Goal: Find specific page/section: Find specific page/section

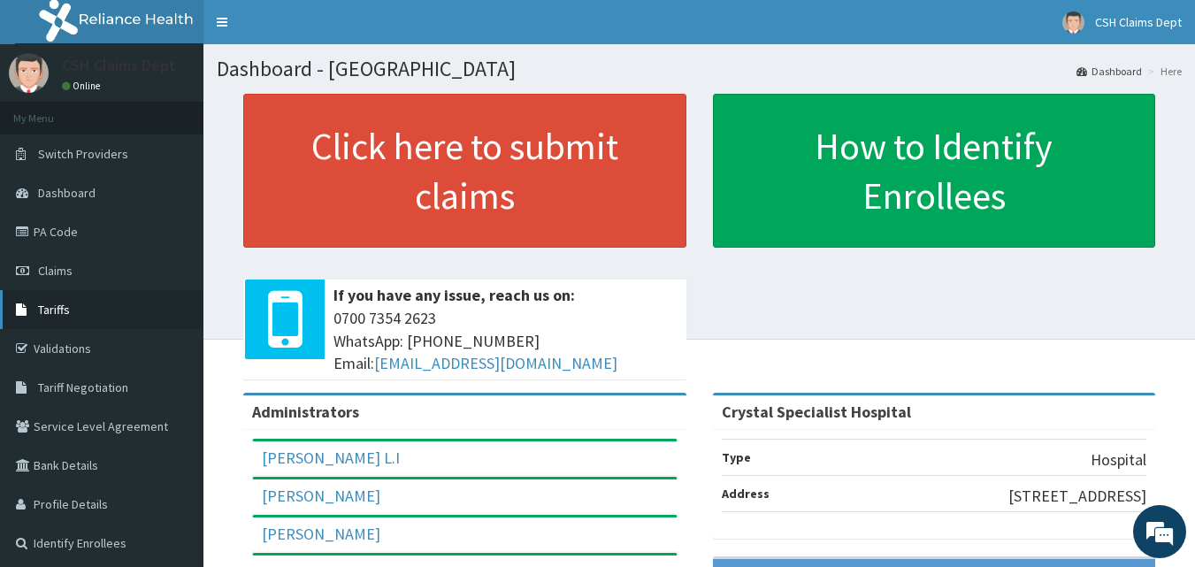
click at [64, 300] on link "Tariffs" at bounding box center [101, 309] width 203 height 39
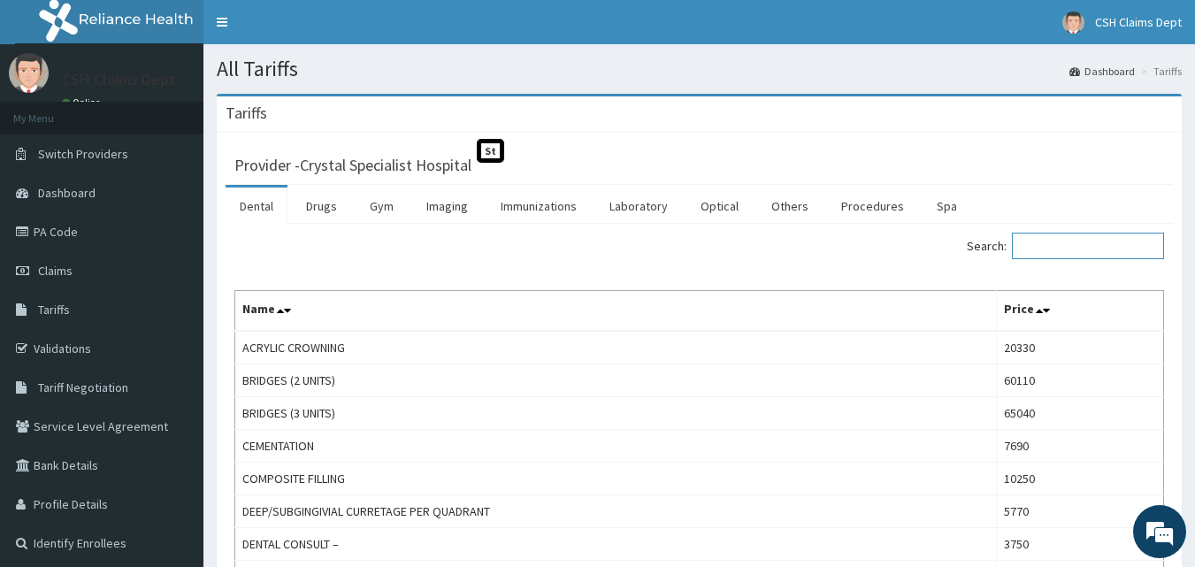
click at [1077, 258] on input "Search:" at bounding box center [1088, 246] width 152 height 27
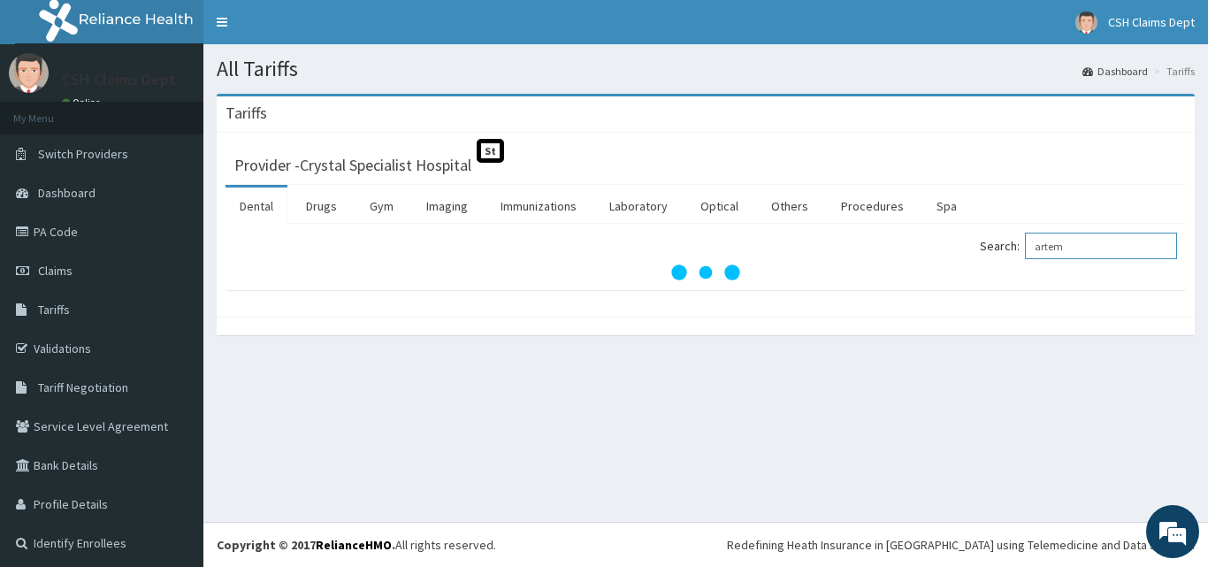
type input "artem"
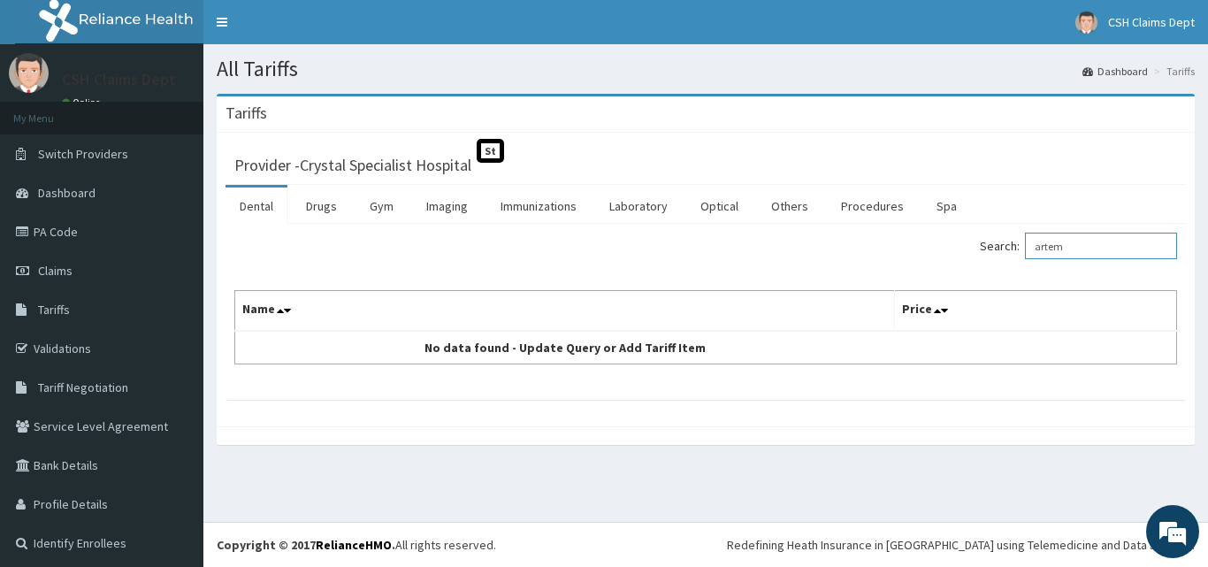
drag, startPoint x: 1077, startPoint y: 249, endPoint x: 946, endPoint y: 228, distance: 132.6
click at [946, 228] on div "Search: artem Name Price No data found - Update Query or Add Tariff Item" at bounding box center [706, 312] width 961 height 176
click at [321, 208] on link "Drugs" at bounding box center [321, 206] width 59 height 37
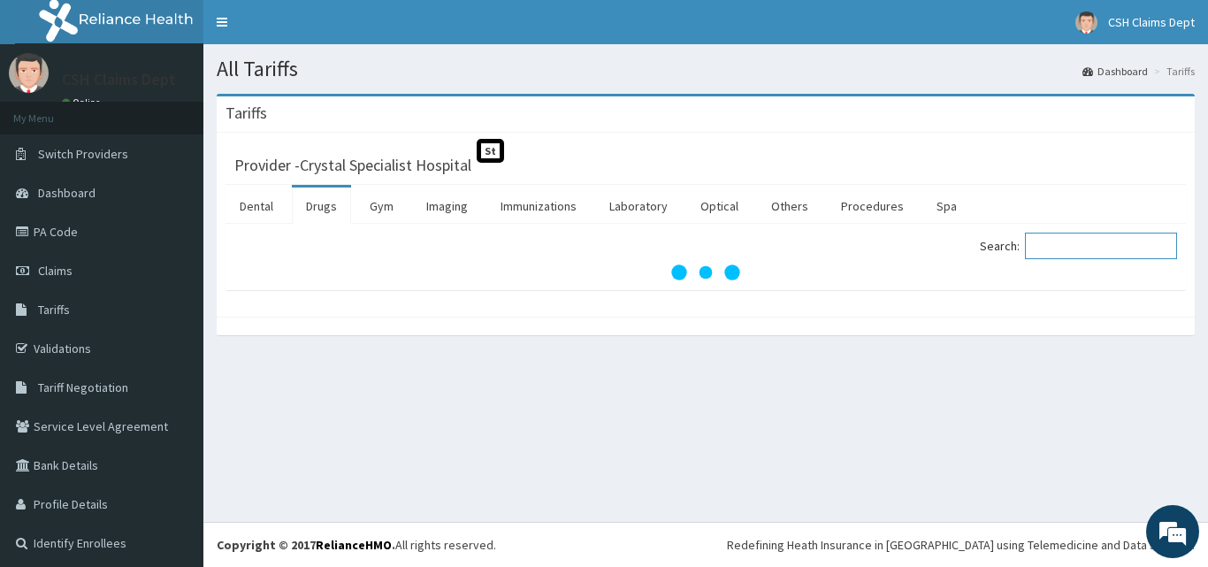
click at [1100, 247] on input "Search:" at bounding box center [1101, 246] width 152 height 27
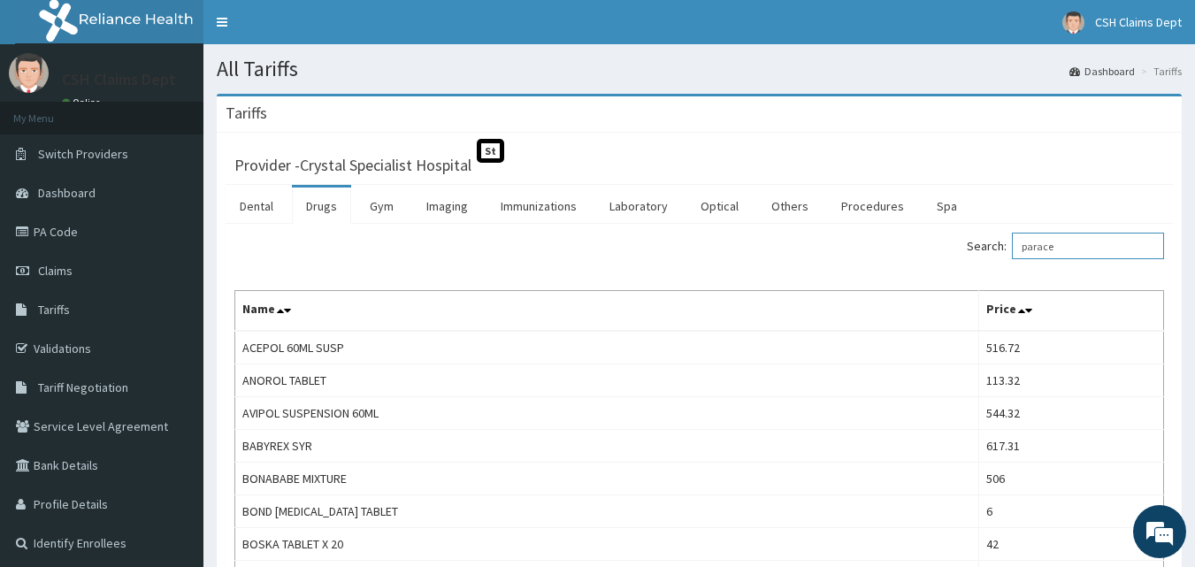
drag, startPoint x: 959, startPoint y: 248, endPoint x: 928, endPoint y: 249, distance: 31.0
click at [928, 249] on div "Search: parace" at bounding box center [939, 248] width 452 height 31
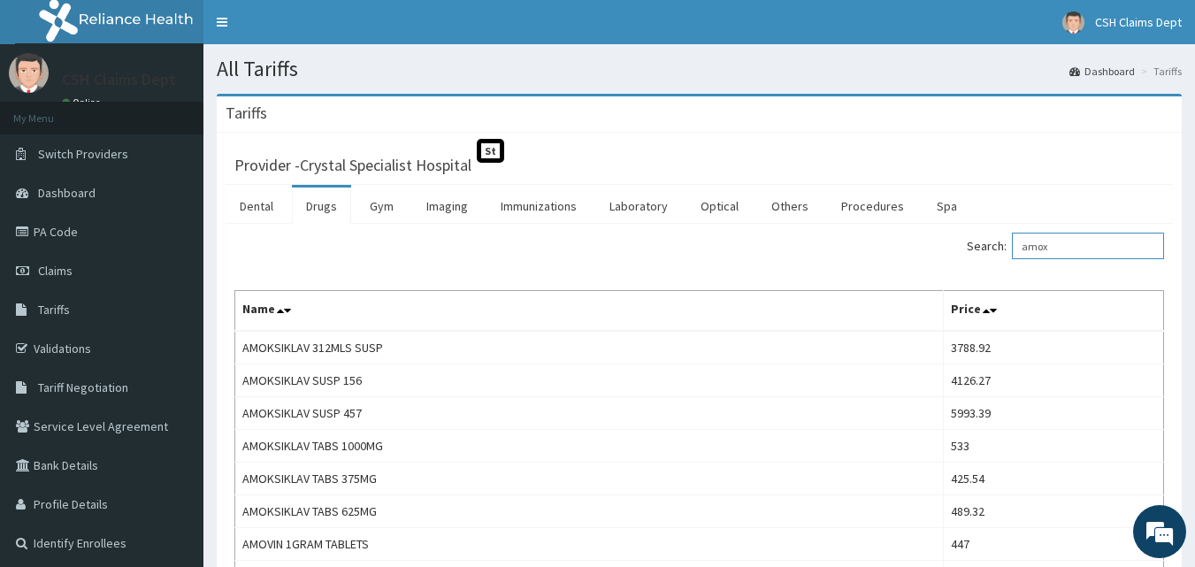
drag, startPoint x: 1092, startPoint y: 254, endPoint x: 966, endPoint y: 250, distance: 125.7
click at [966, 250] on div "Search: amox" at bounding box center [939, 248] width 452 height 31
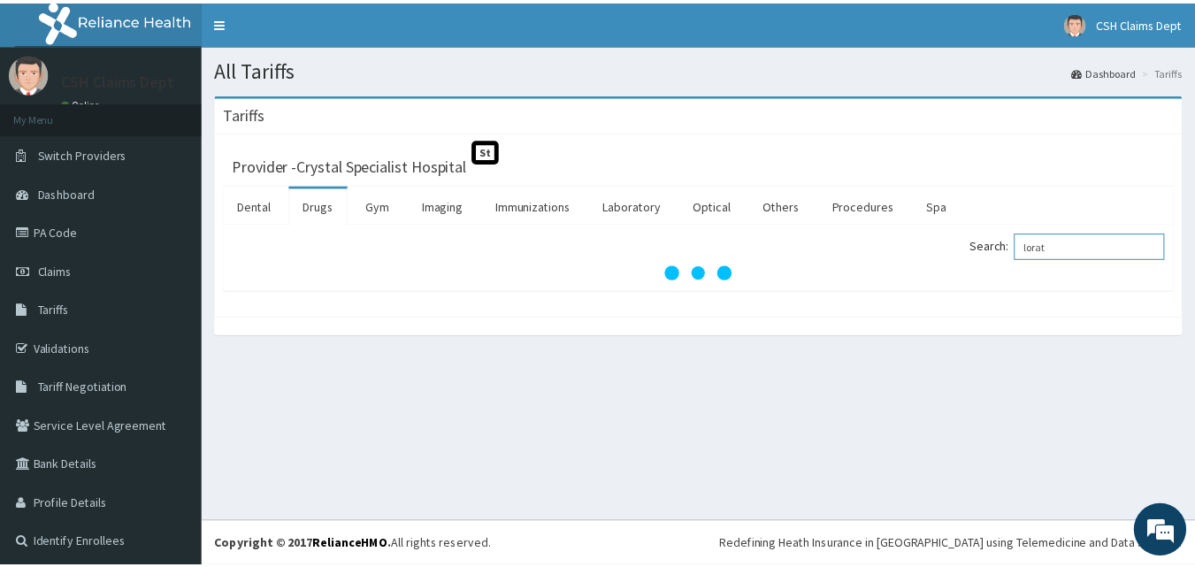
scroll to position [4, 0]
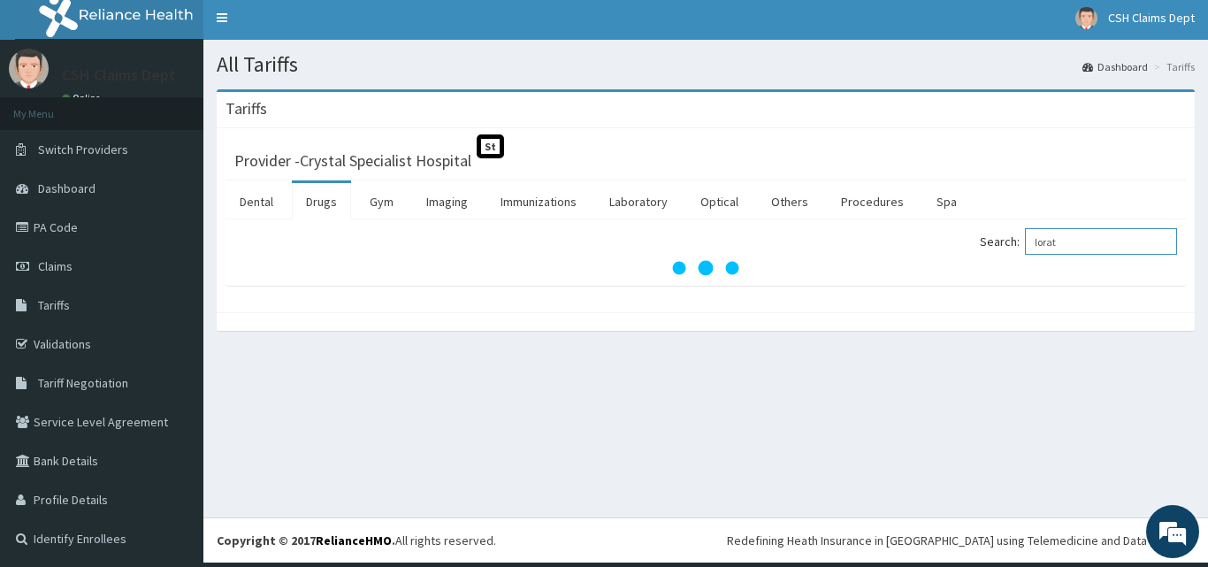
type input "lorat"
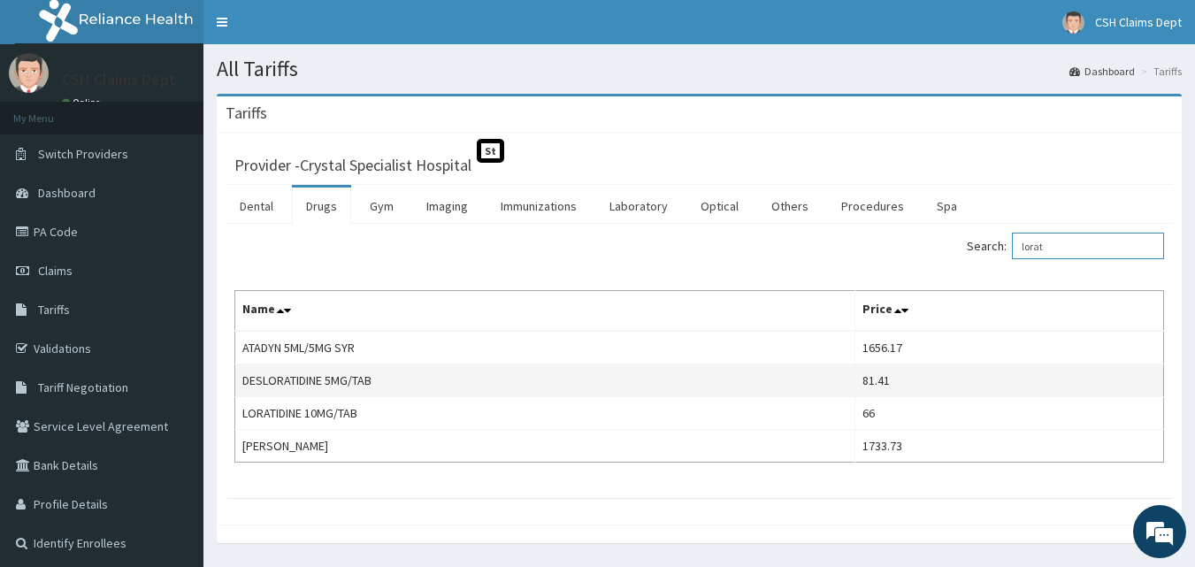
scroll to position [0, 0]
